Goal: Task Accomplishment & Management: Use online tool/utility

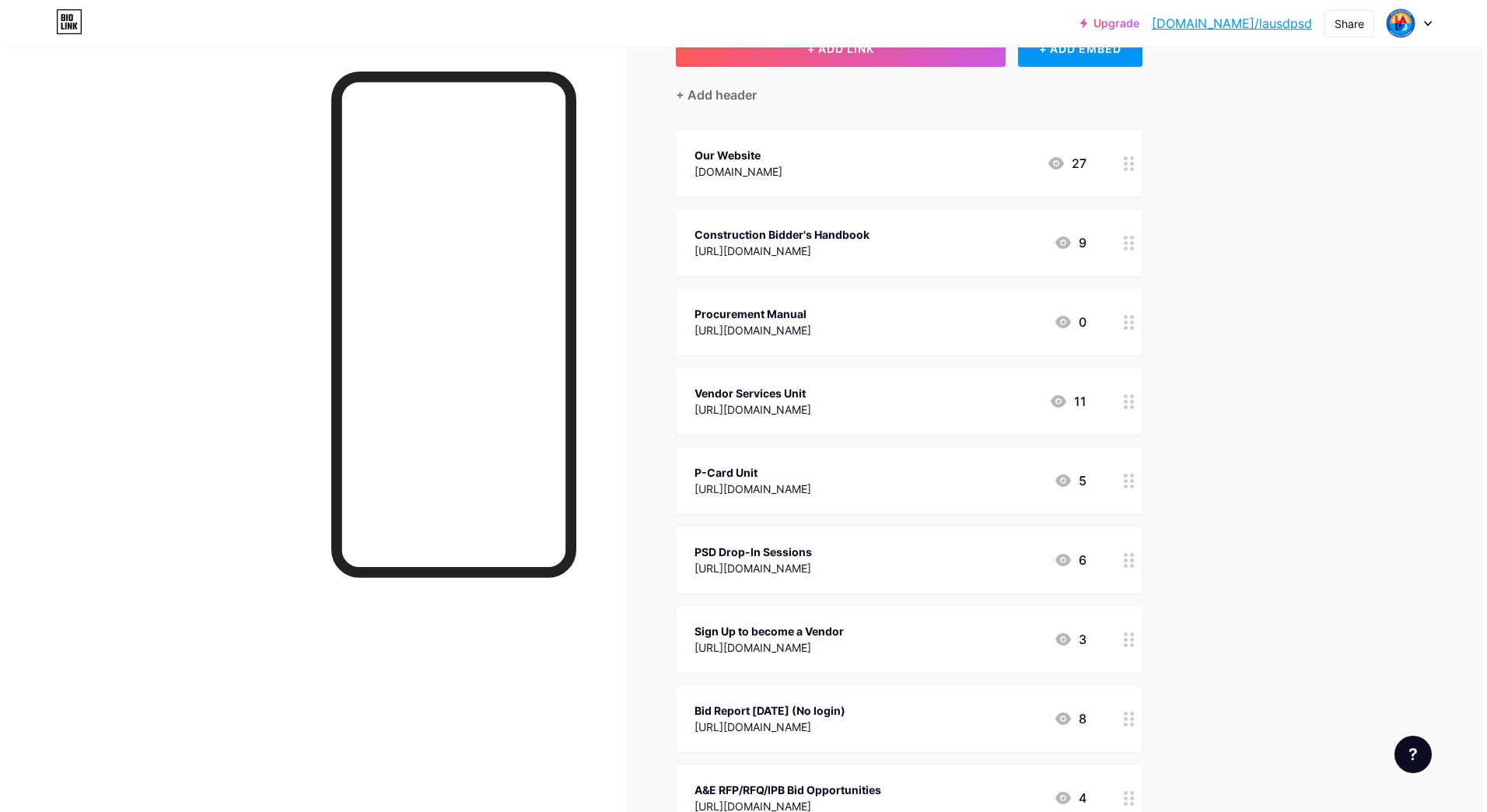
scroll to position [233, 0]
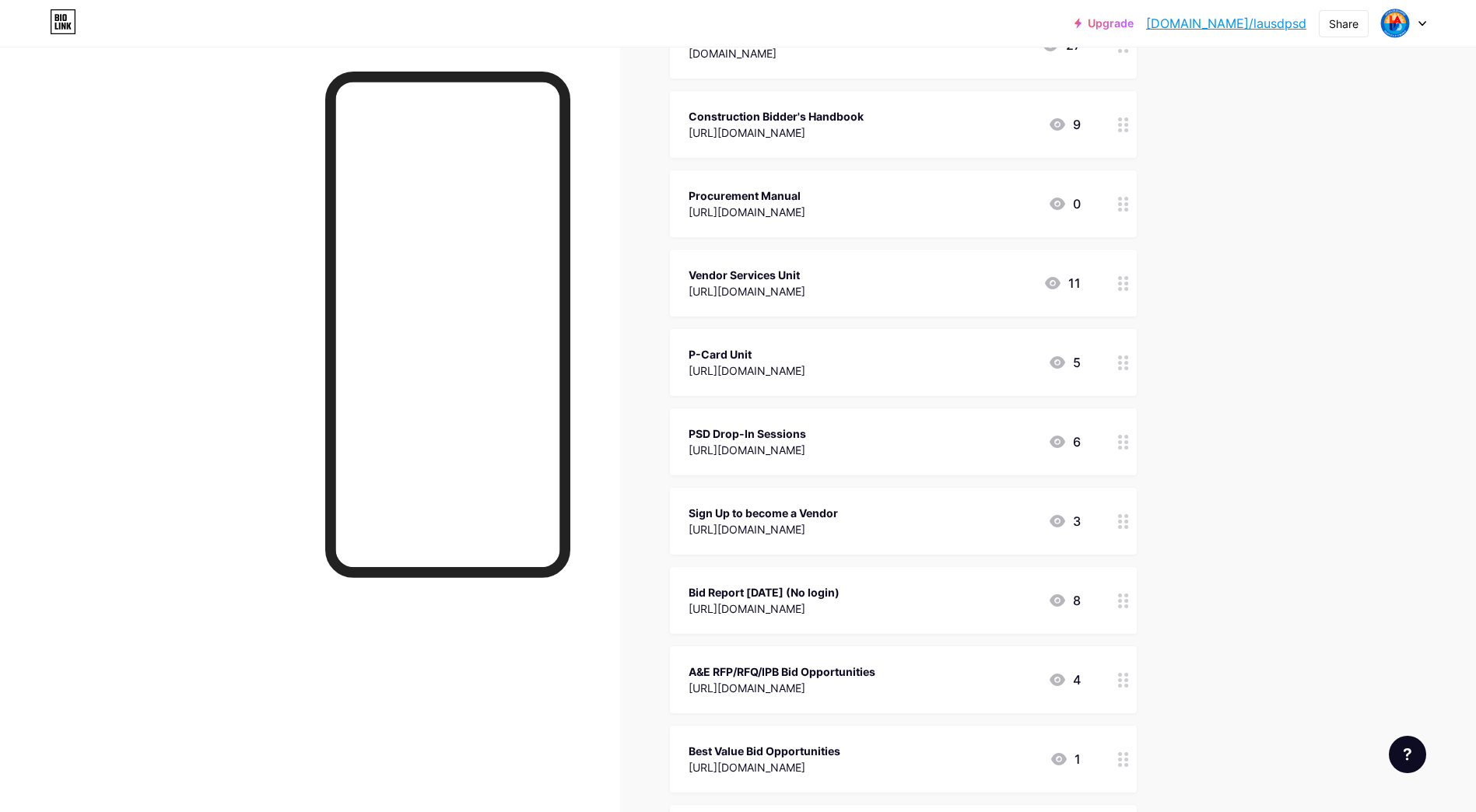
click at [810, 610] on div "[URL][DOMAIN_NAME]" at bounding box center [764, 608] width 151 height 17
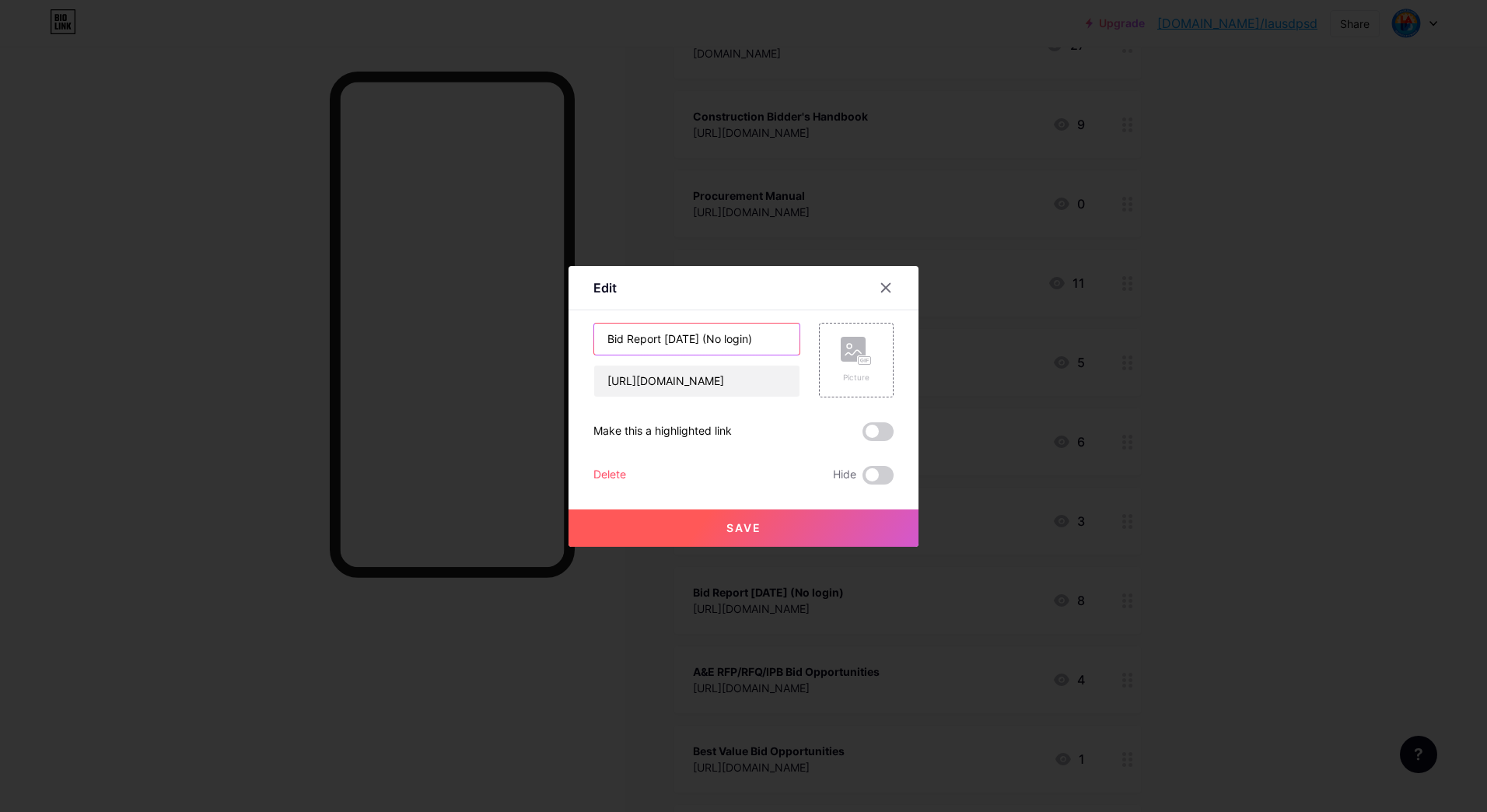
click at [686, 340] on input "Bid Report [DATE] (No login)" at bounding box center [697, 339] width 205 height 31
type input "Bid Report [DATE] (No login)"
click at [748, 377] on input "[URL][DOMAIN_NAME]" at bounding box center [697, 381] width 205 height 31
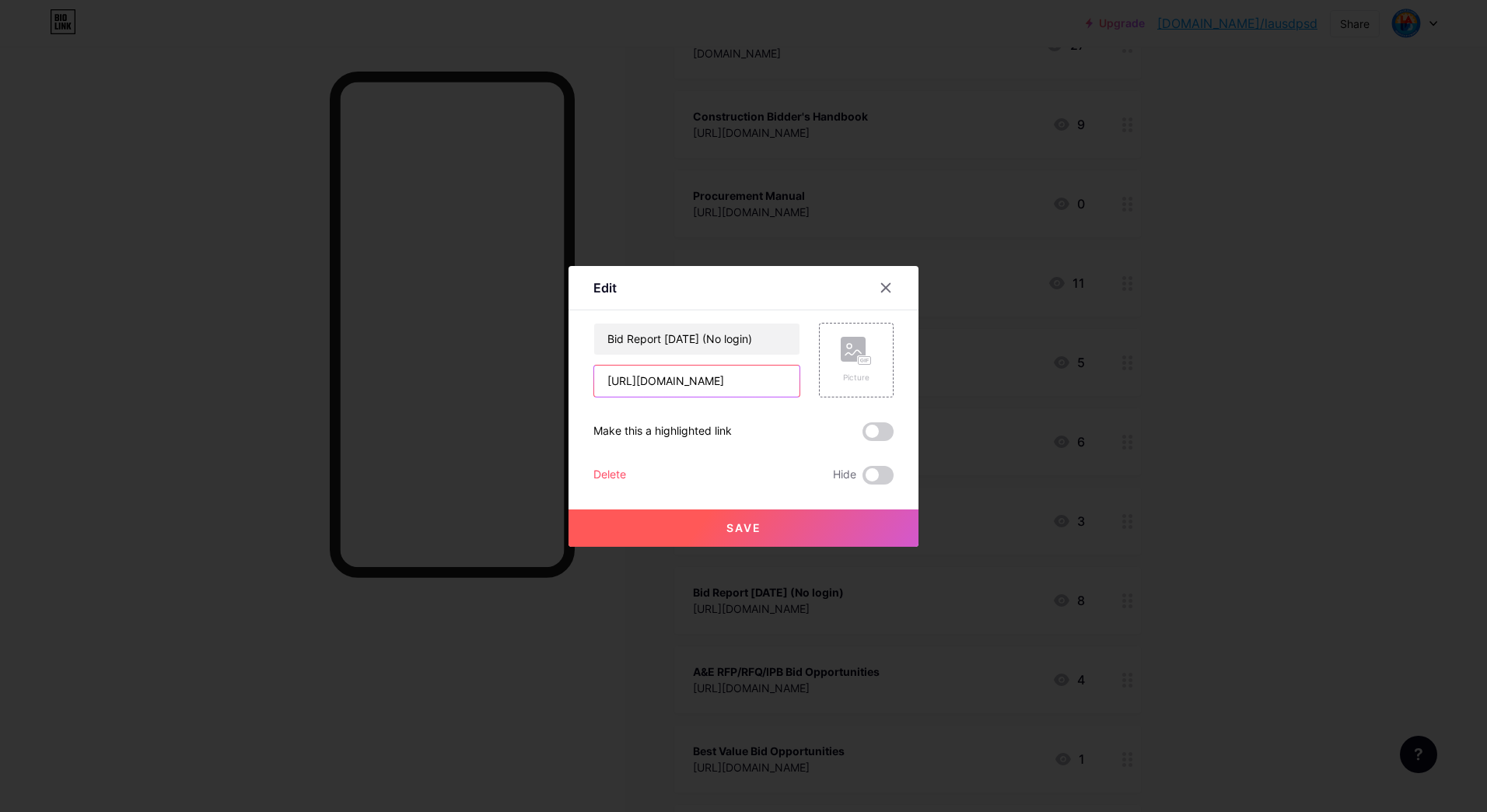
paste input "Pc7WqWB19U5CCAB-60SKkk4AMYwbsMko"
type input "[URL][DOMAIN_NAME]"
click at [722, 517] on button "Save" at bounding box center [744, 527] width 350 height 38
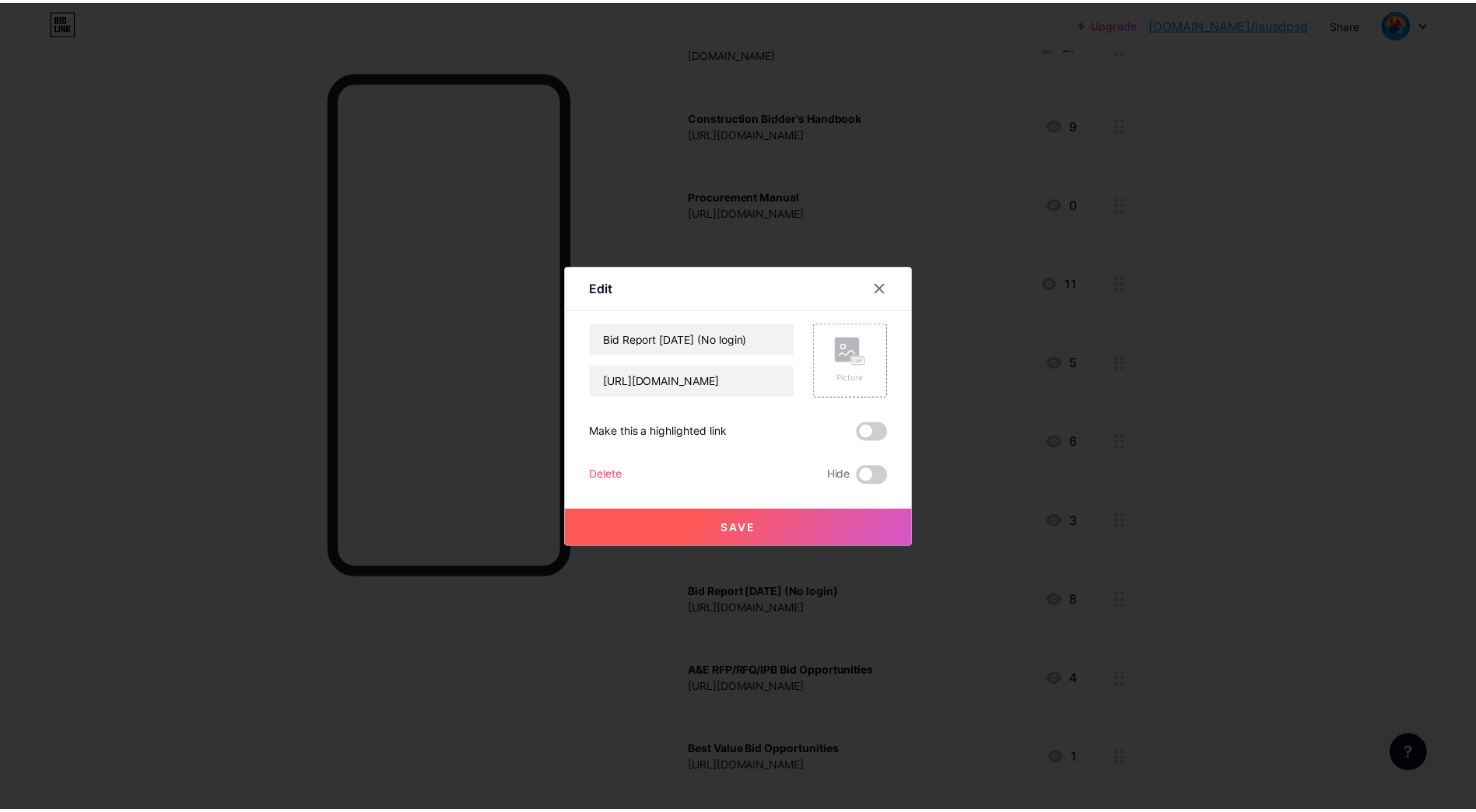
scroll to position [0, 0]
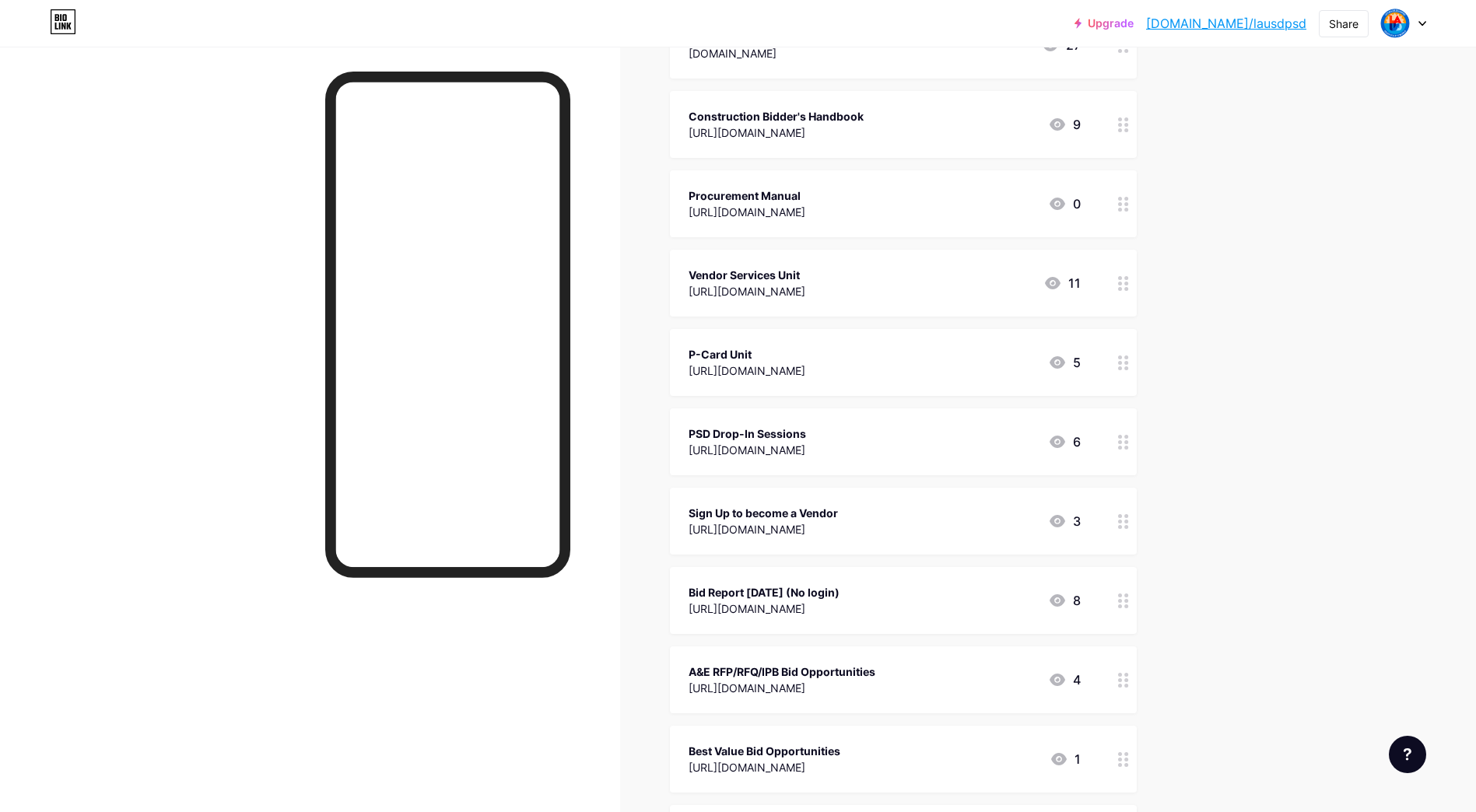
click at [1263, 231] on div "Upgrade [DOMAIN_NAME]/lausdp... [DOMAIN_NAME]/lausdpsd Share Switch accounts LA…" at bounding box center [738, 622] width 1476 height 1710
